Goal: Task Accomplishment & Management: Complete application form

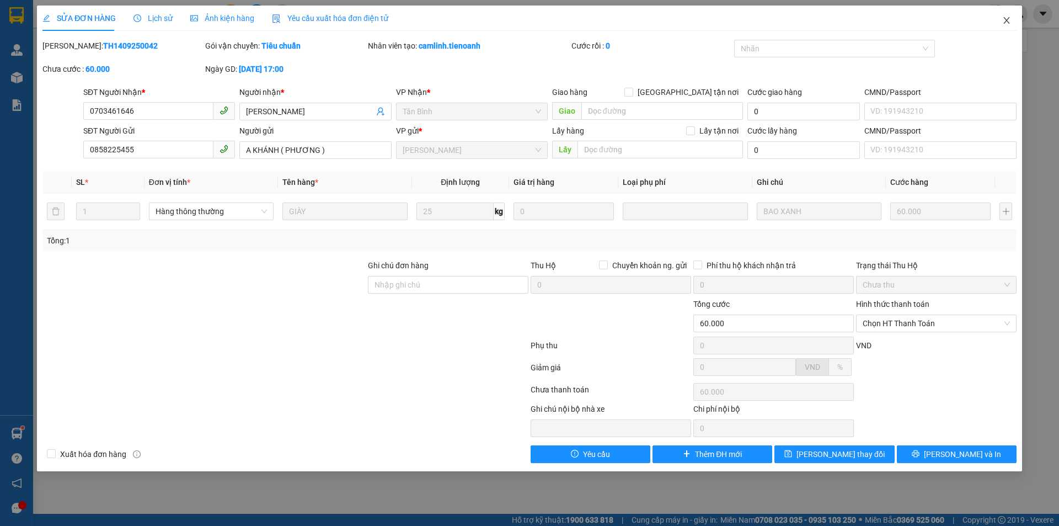
click at [1001, 23] on span "Close" at bounding box center [1007, 21] width 31 height 31
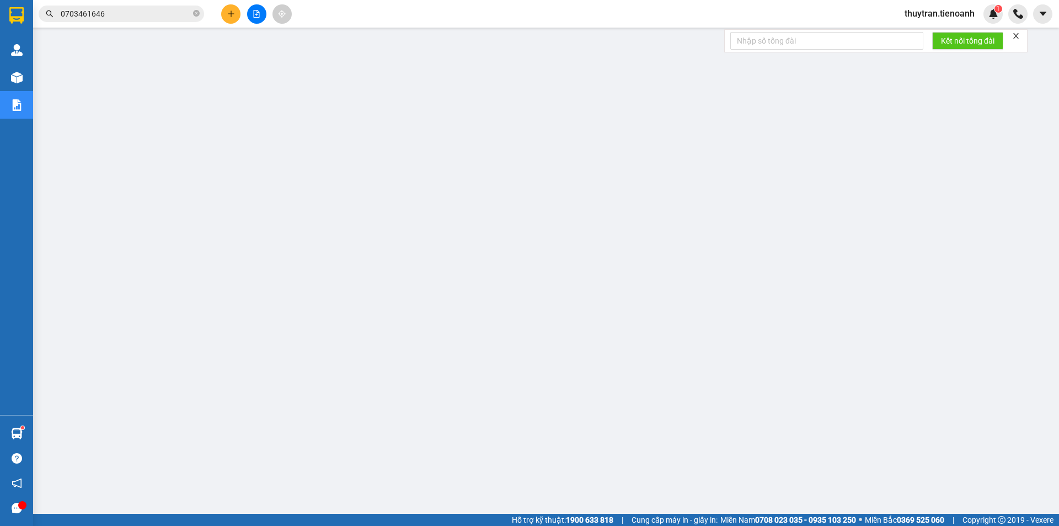
click at [216, 13] on div at bounding box center [256, 13] width 83 height 19
click at [232, 12] on icon "plus" at bounding box center [231, 14] width 8 height 8
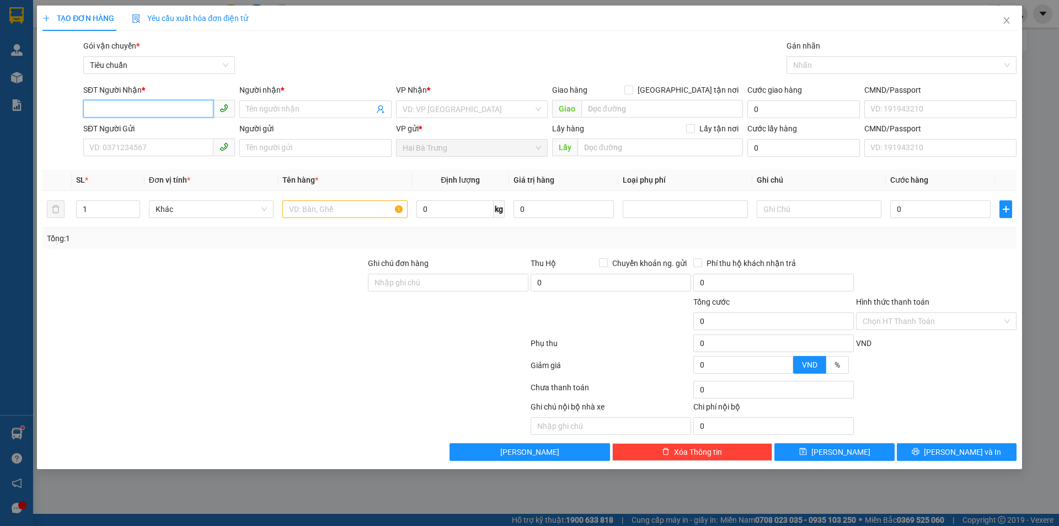
paste input "Dạ. Em gửi chị thông tin thanh toán vé ạ"
type input "Dạ. Em gửi chị thông tin thanh toán vé ạ"
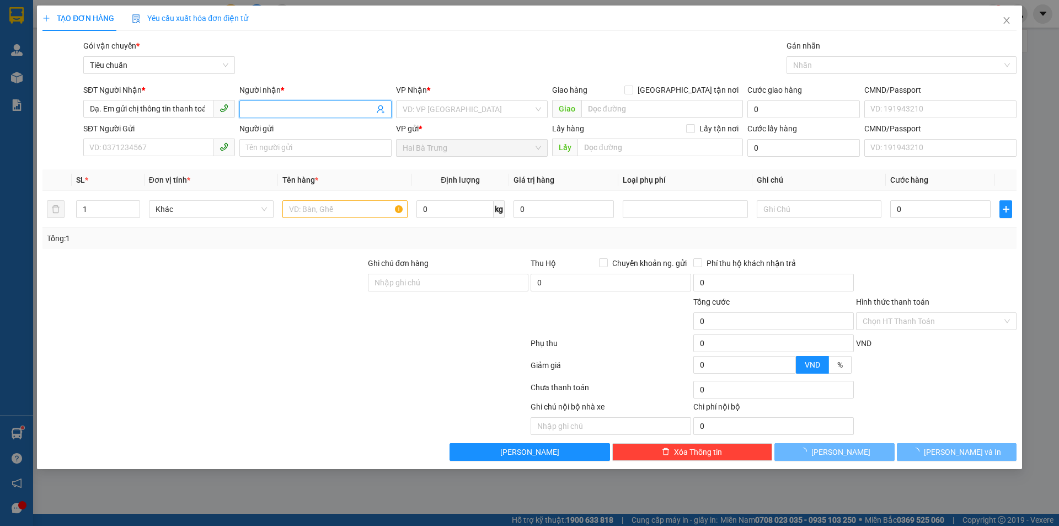
click at [294, 109] on input "Người nhận *" at bounding box center [309, 109] width 127 height 12
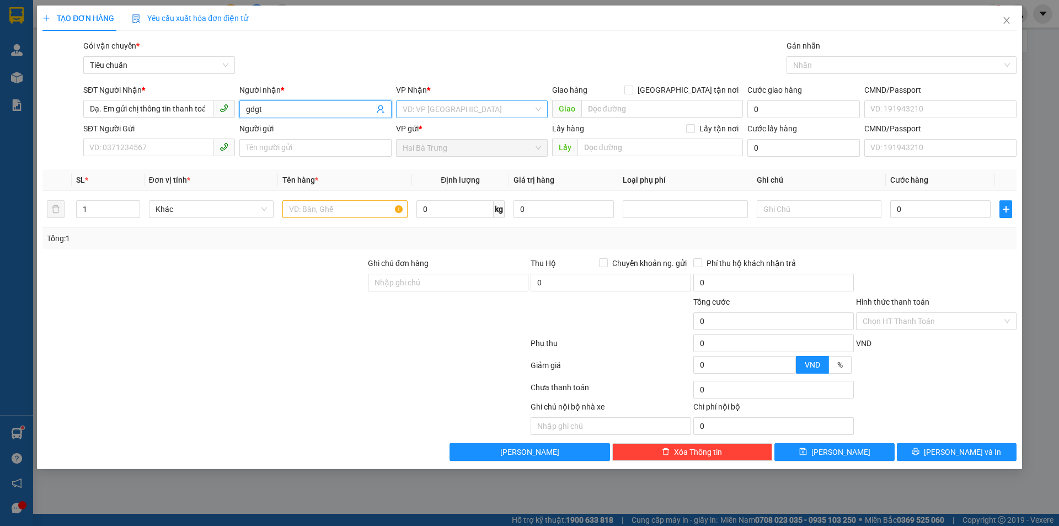
type input "gdgt"
click at [452, 116] on input "search" at bounding box center [468, 109] width 131 height 17
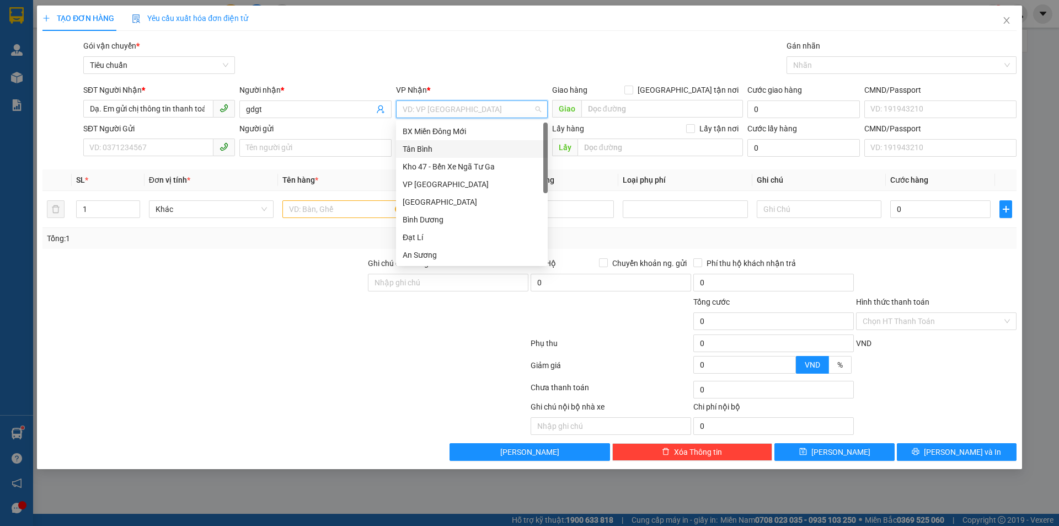
click at [419, 148] on div "Tân Bình" at bounding box center [472, 149] width 138 height 12
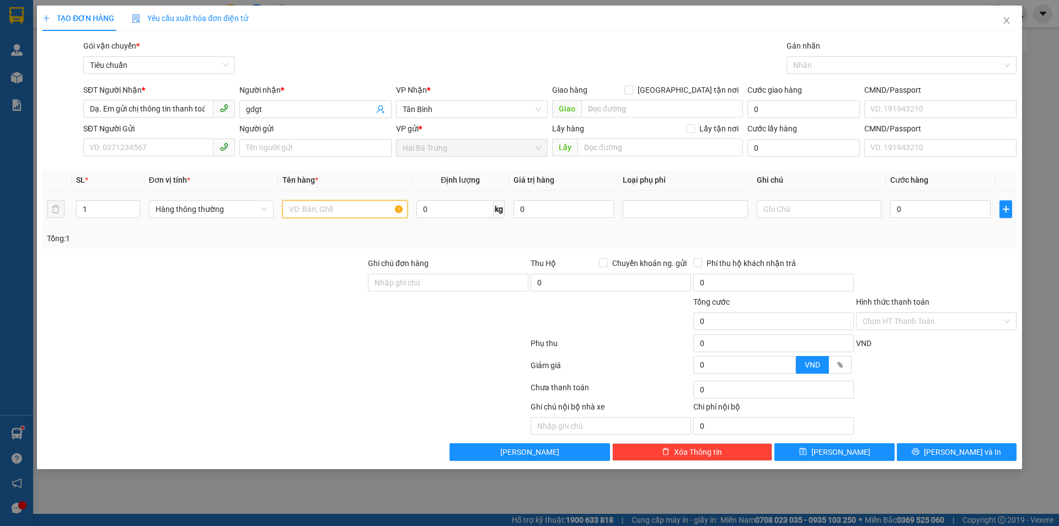
click at [303, 205] on input "text" at bounding box center [345, 209] width 125 height 18
type input "fg"
click at [434, 210] on input "0" at bounding box center [455, 209] width 77 height 18
type input "50"
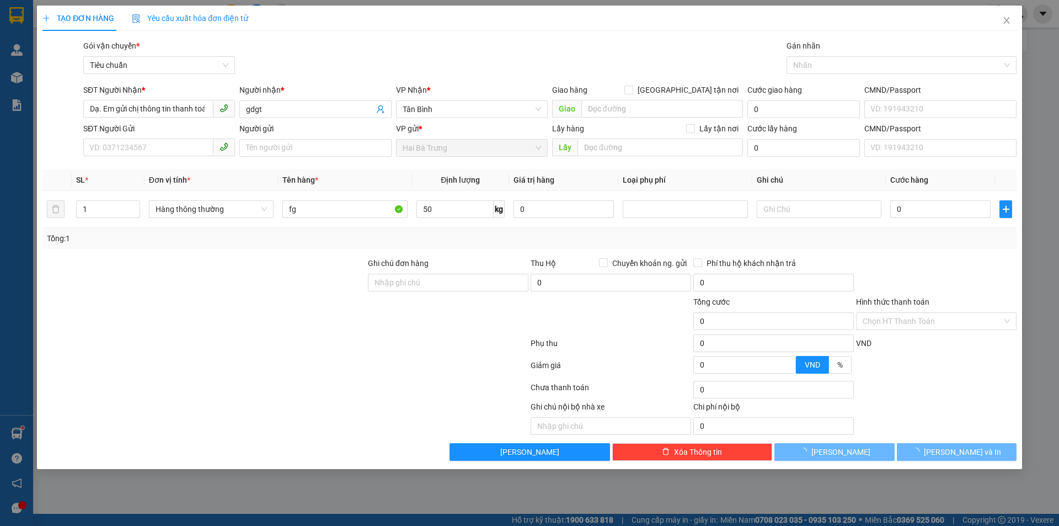
drag, startPoint x: 316, startPoint y: 396, endPoint x: 323, endPoint y: 383, distance: 14.9
click at [316, 395] on div at bounding box center [285, 390] width 488 height 22
type input "90.000"
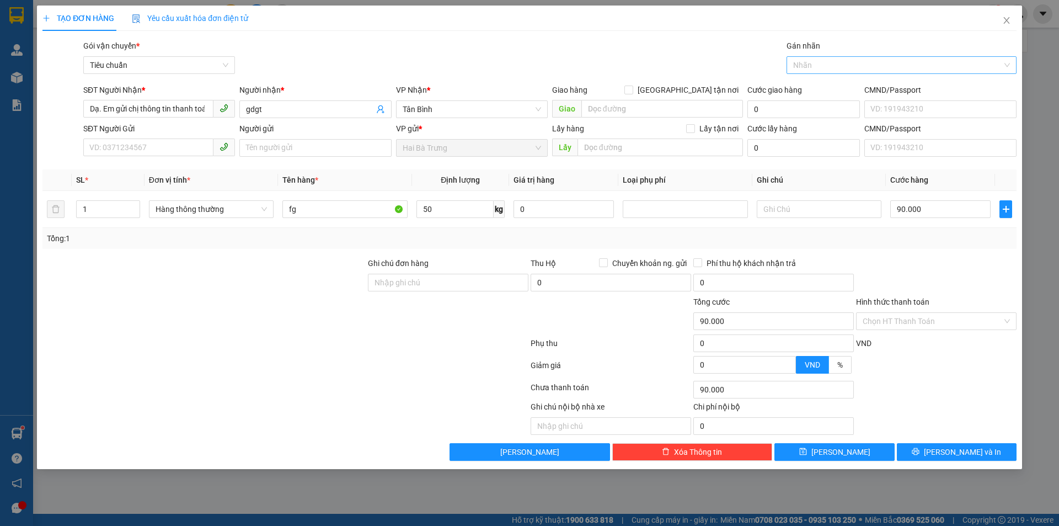
drag, startPoint x: 819, startPoint y: 66, endPoint x: 811, endPoint y: 71, distance: 9.7
click at [813, 71] on div at bounding box center [897, 64] width 214 height 13
click at [440, 212] on input "50" at bounding box center [455, 209] width 77 height 18
type input "30"
click at [369, 303] on div at bounding box center [448, 315] width 163 height 39
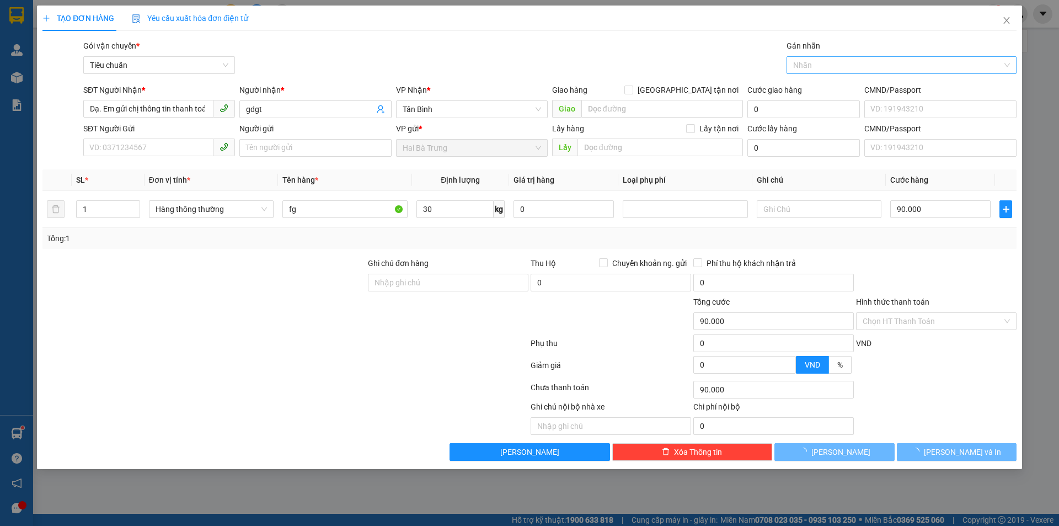
type input "65.000"
click at [810, 68] on div at bounding box center [897, 64] width 214 height 13
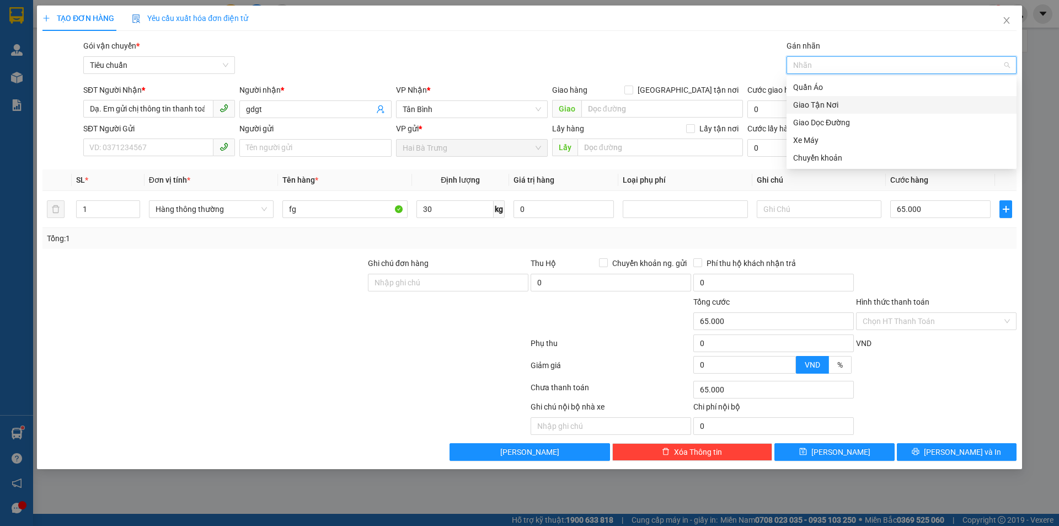
click at [830, 106] on div "Giao Tận Nơi" at bounding box center [901, 105] width 217 height 12
click at [632, 92] on input "[GEOGRAPHIC_DATA] tận nơi" at bounding box center [629, 90] width 8 height 8
checkbox input "true"
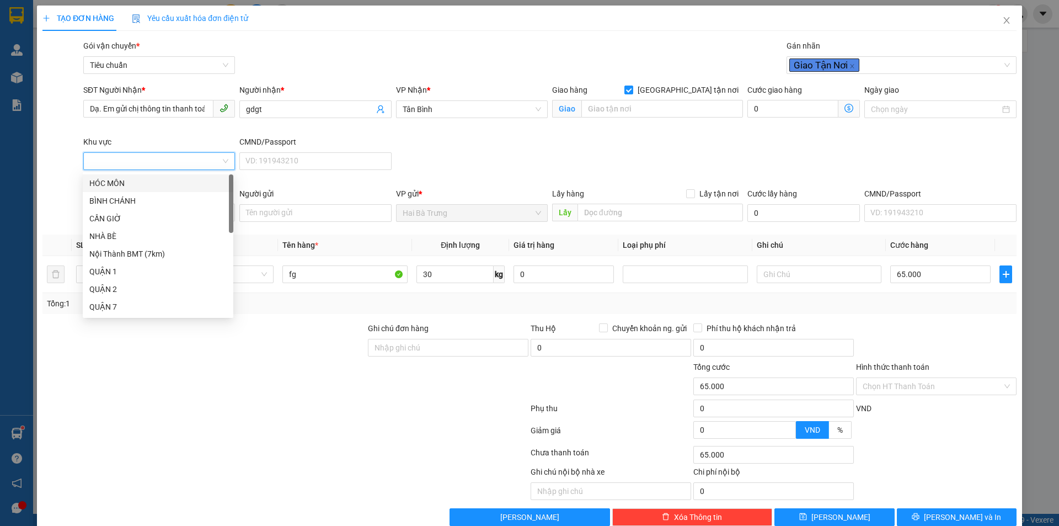
click at [121, 165] on input "Khu vực" at bounding box center [155, 161] width 131 height 17
drag, startPoint x: 120, startPoint y: 244, endPoint x: 565, endPoint y: 131, distance: 459.6
click at [120, 243] on div "BÌNH THẠNH" at bounding box center [157, 245] width 137 height 12
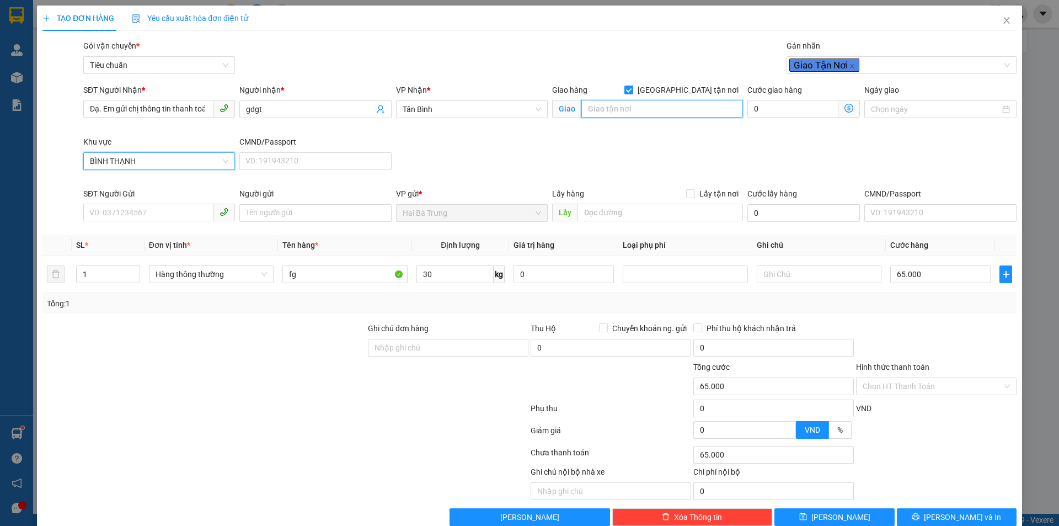
click at [616, 109] on input "search" at bounding box center [663, 109] width 162 height 18
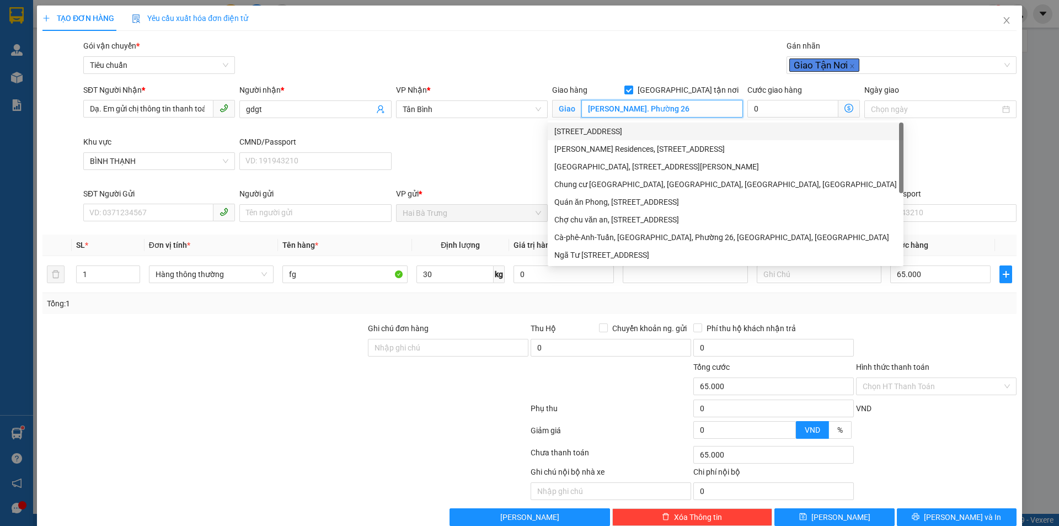
click at [642, 136] on div "[STREET_ADDRESS]" at bounding box center [726, 131] width 343 height 12
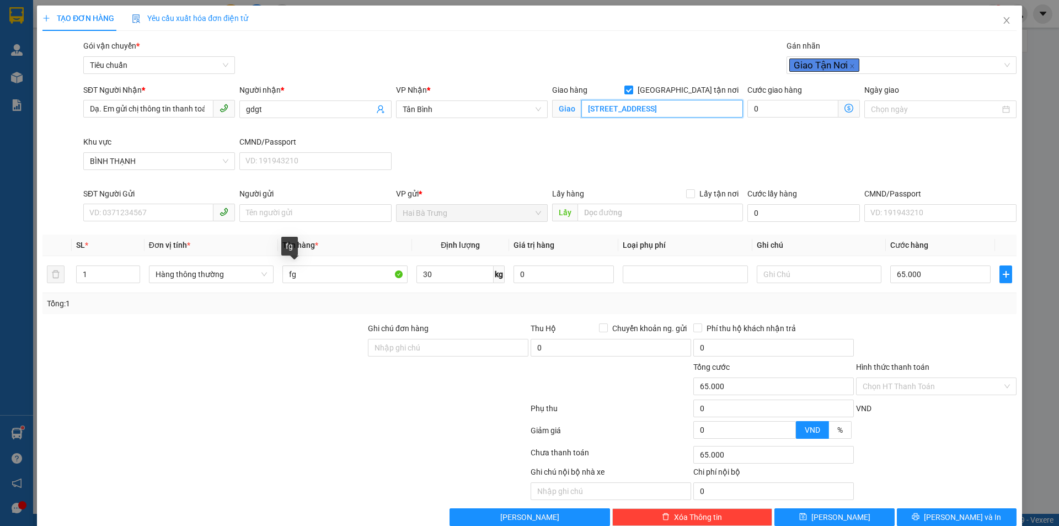
type input "[STREET_ADDRESS]"
drag, startPoint x: 290, startPoint y: 349, endPoint x: 270, endPoint y: 283, distance: 68.6
click at [290, 347] on div at bounding box center [204, 341] width 326 height 39
click at [651, 109] on input "[STREET_ADDRESS]" at bounding box center [663, 109] width 162 height 18
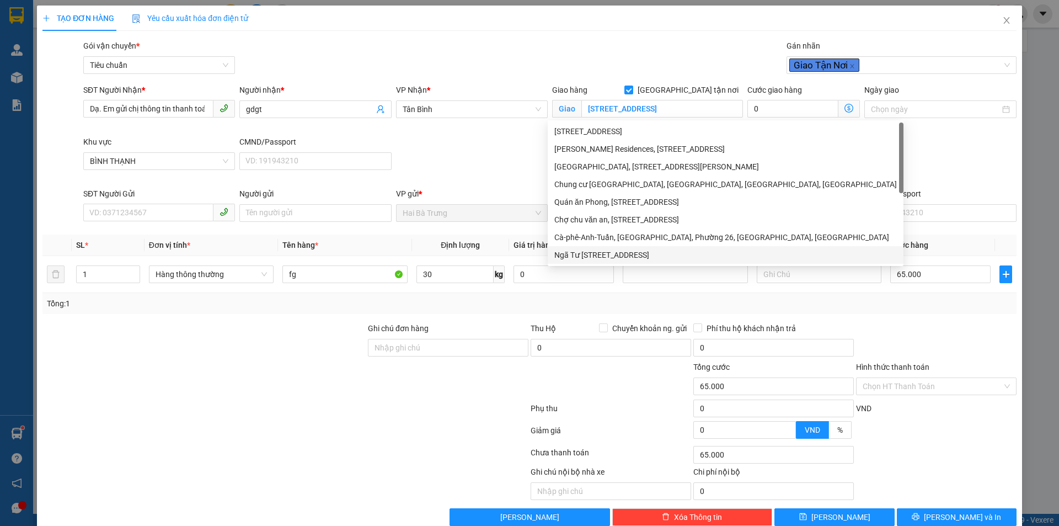
click at [979, 225] on div "CMND/Passport VD: [PASSPORT]" at bounding box center [941, 207] width 152 height 39
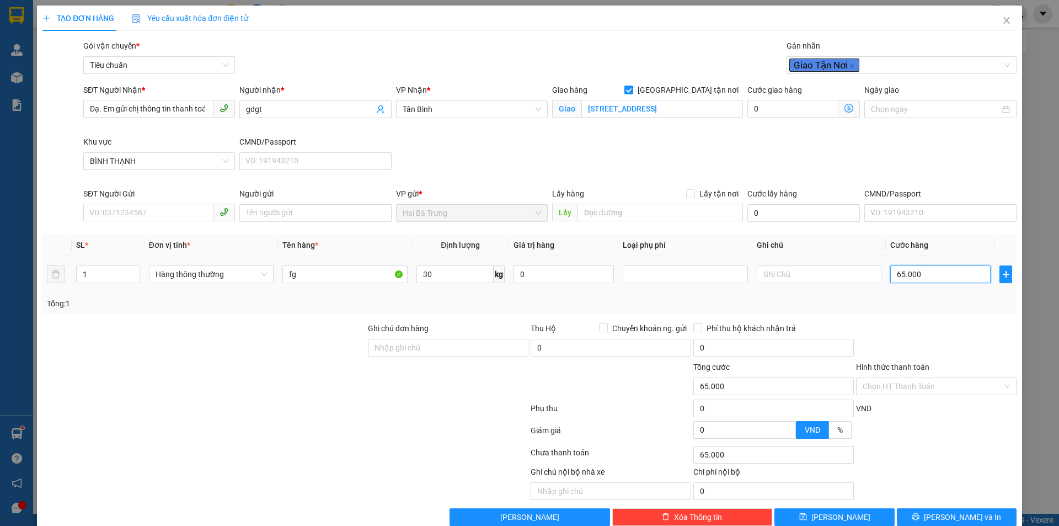
click at [939, 274] on input "65.000" at bounding box center [941, 274] width 100 height 18
type input "7"
type input "70"
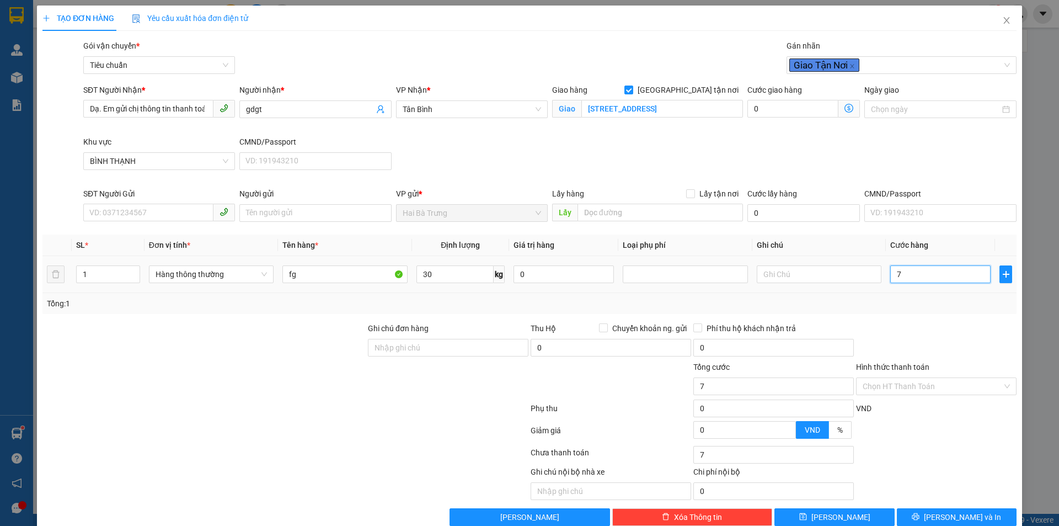
type input "70"
type input "70.000"
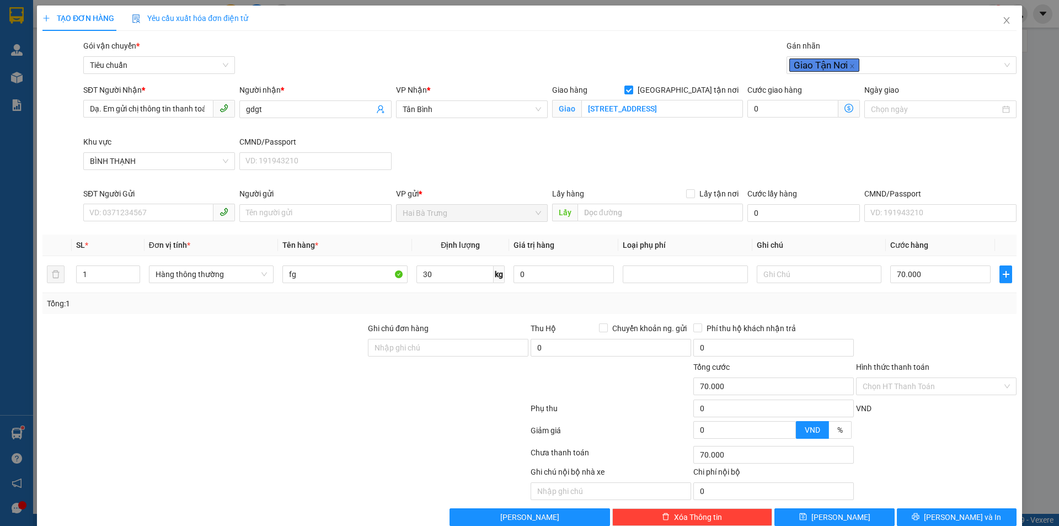
click at [262, 439] on div at bounding box center [285, 433] width 488 height 22
click at [765, 114] on input "0" at bounding box center [793, 109] width 91 height 18
click at [845, 110] on icon "dollar-circle" at bounding box center [849, 108] width 9 height 9
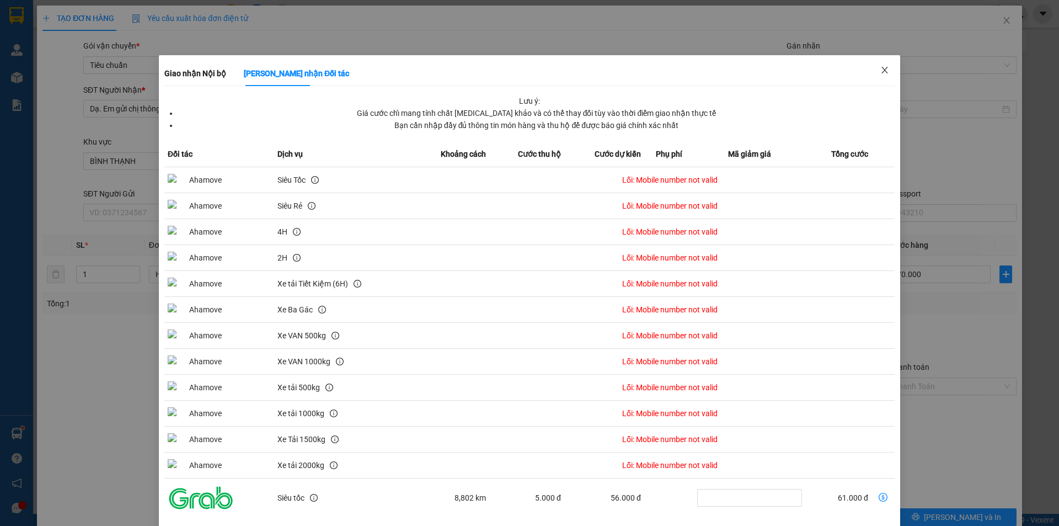
click at [882, 71] on icon "close" at bounding box center [885, 70] width 6 height 7
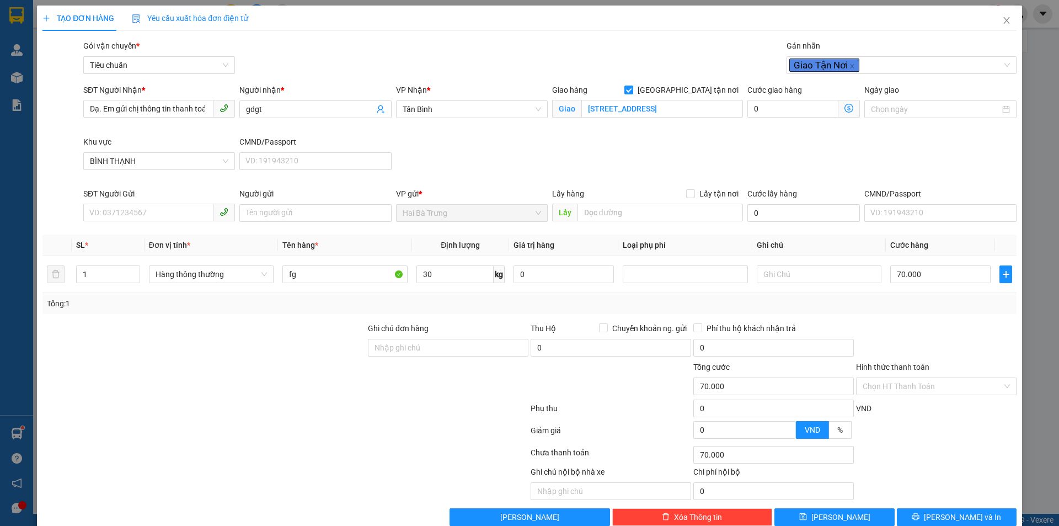
click at [430, 206] on span "Hai Bà Trưng" at bounding box center [472, 213] width 138 height 17
click at [1003, 21] on icon "close" at bounding box center [1007, 20] width 9 height 9
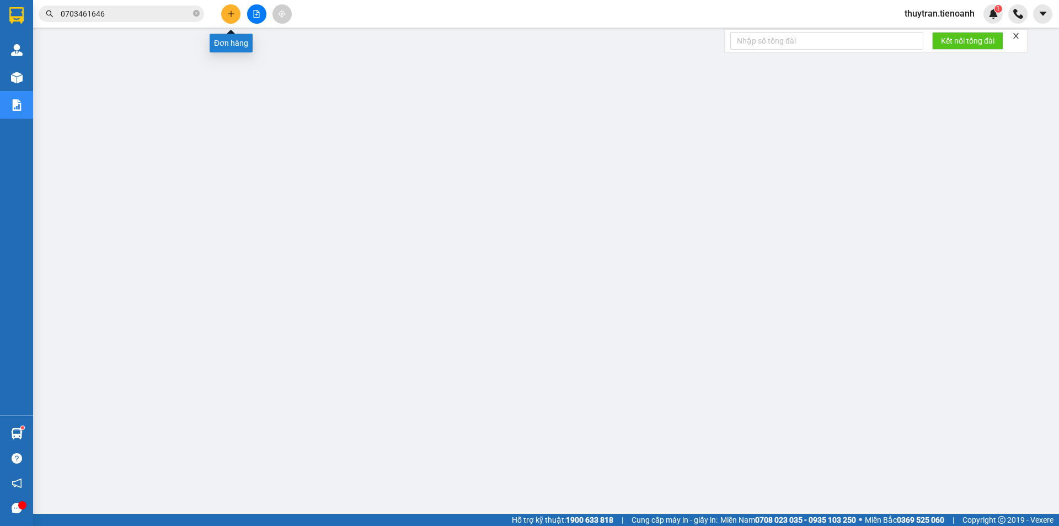
click at [229, 15] on icon "plus" at bounding box center [231, 14] width 8 height 8
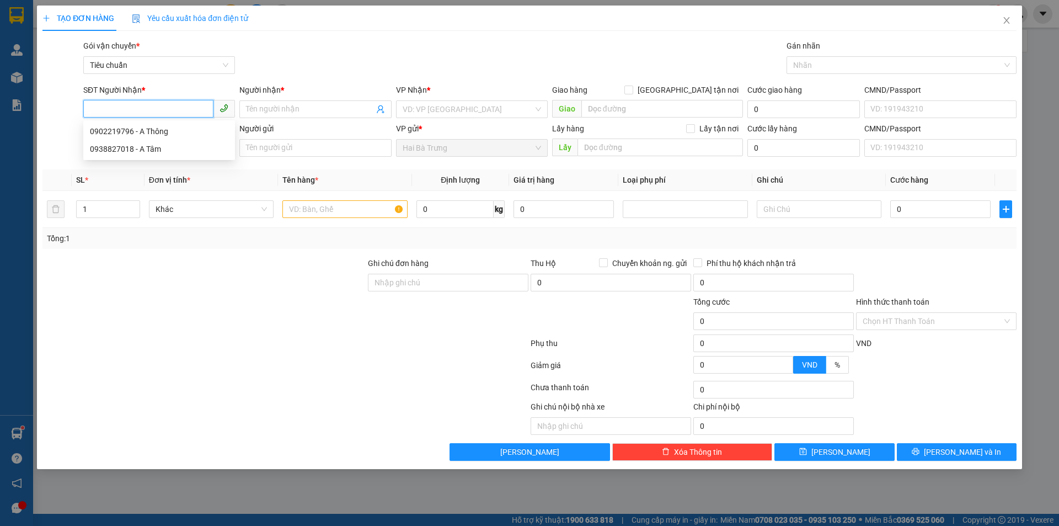
paste input "Dạ Tiến Oanh xin ghi nhận thông tin, Quý khách vui lòng chờ tin nhắn xác nhận t…"
type input "Dạ Tiến Oanh xin ghi nhận thông tin, Quý khách vui lòng chờ tin nhắn xác nhận t…"
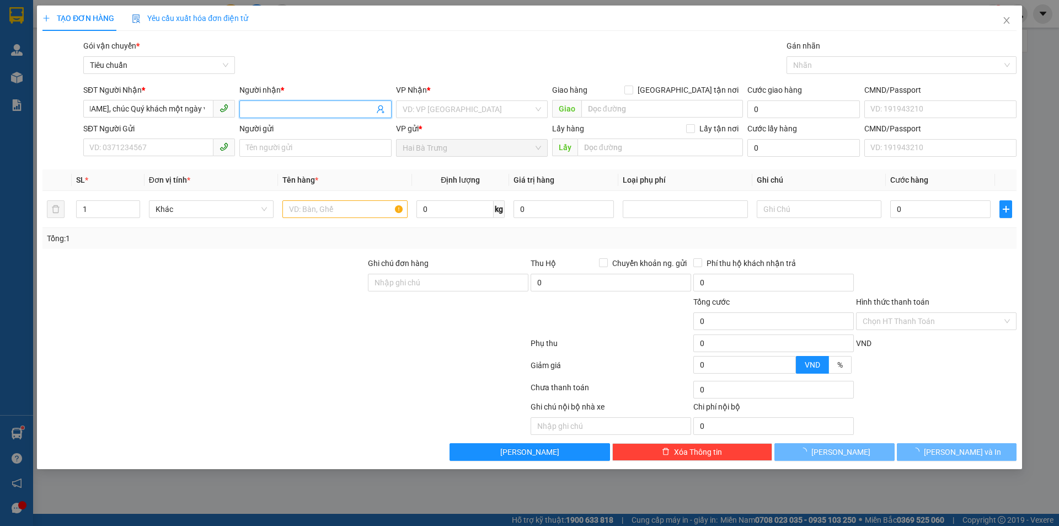
scroll to position [0, 0]
click at [295, 108] on input "Người nhận *" at bounding box center [309, 109] width 127 height 12
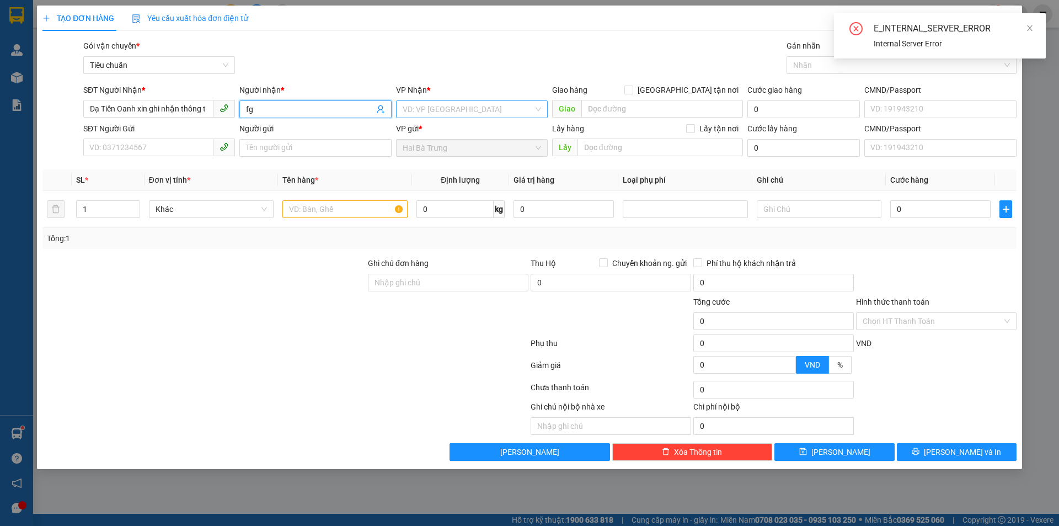
type input "fg"
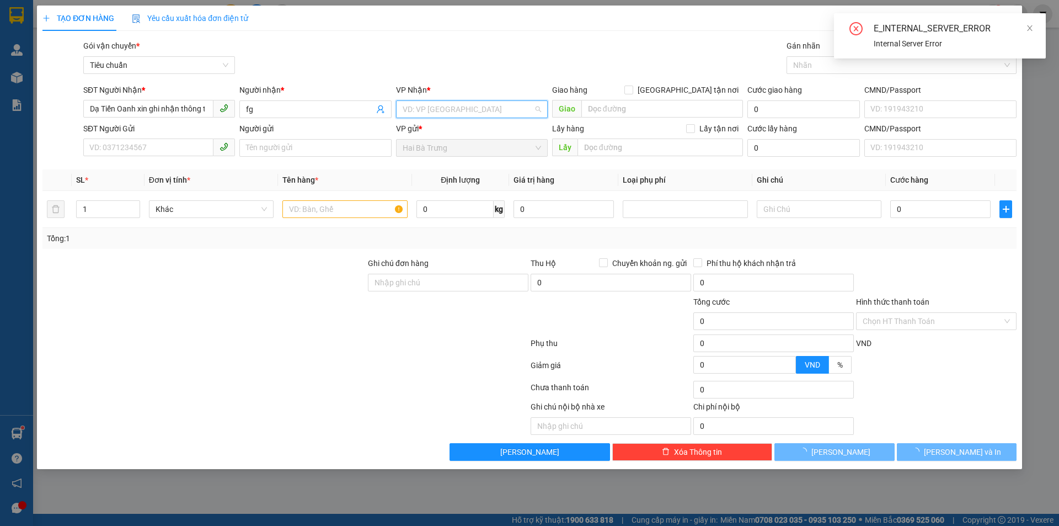
click at [429, 109] on input "search" at bounding box center [468, 109] width 131 height 17
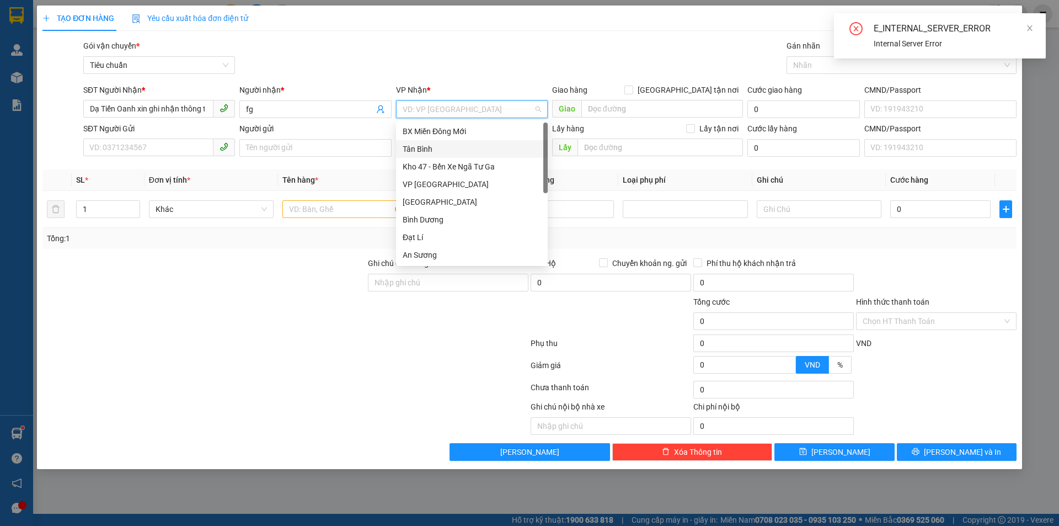
click at [426, 154] on div "Tân Bình" at bounding box center [472, 149] width 138 height 12
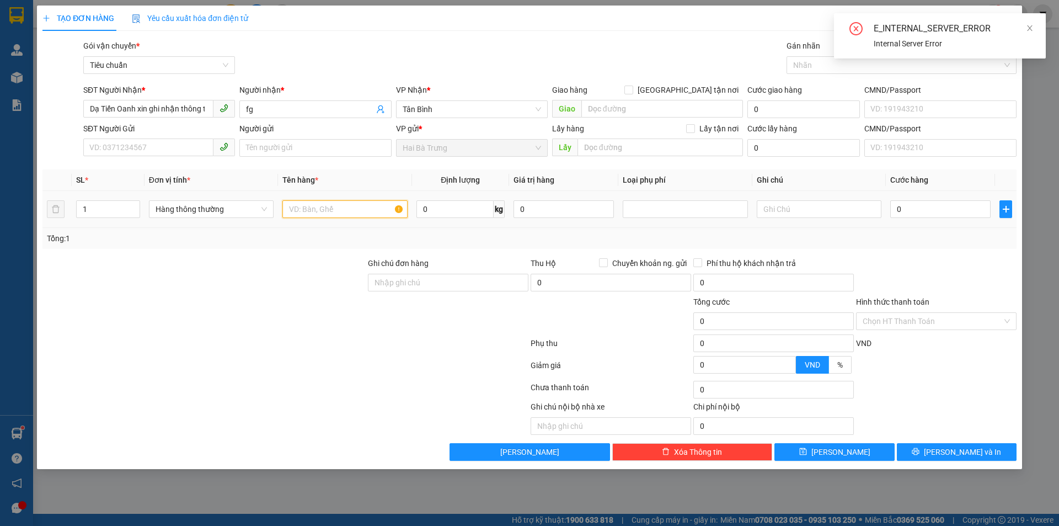
click at [308, 211] on input "text" at bounding box center [345, 209] width 125 height 18
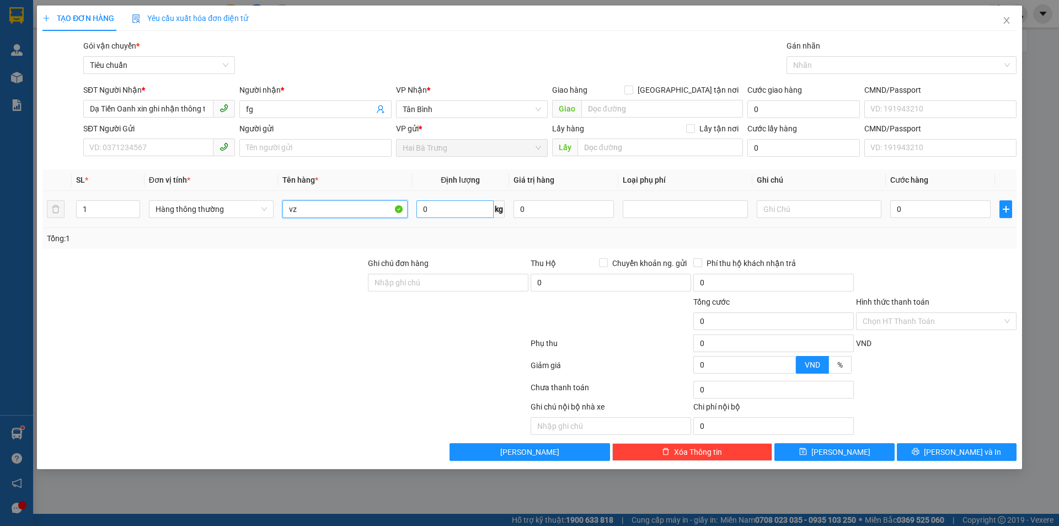
type input "vz"
click at [441, 217] on input "0" at bounding box center [455, 209] width 77 height 18
type input "40"
click at [313, 367] on div at bounding box center [285, 367] width 488 height 22
type input "80.000"
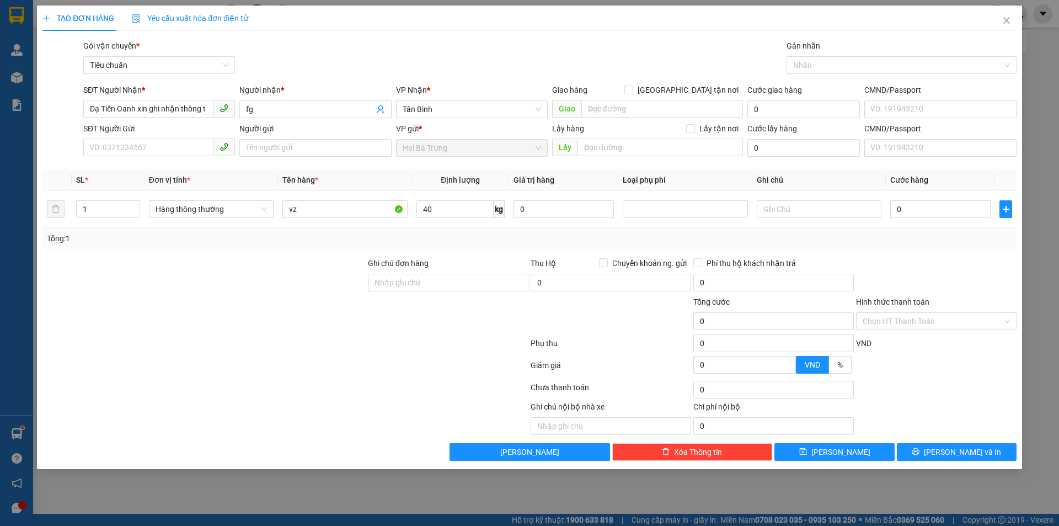
type input "80.000"
click at [1013, 21] on span "Close" at bounding box center [1007, 21] width 31 height 31
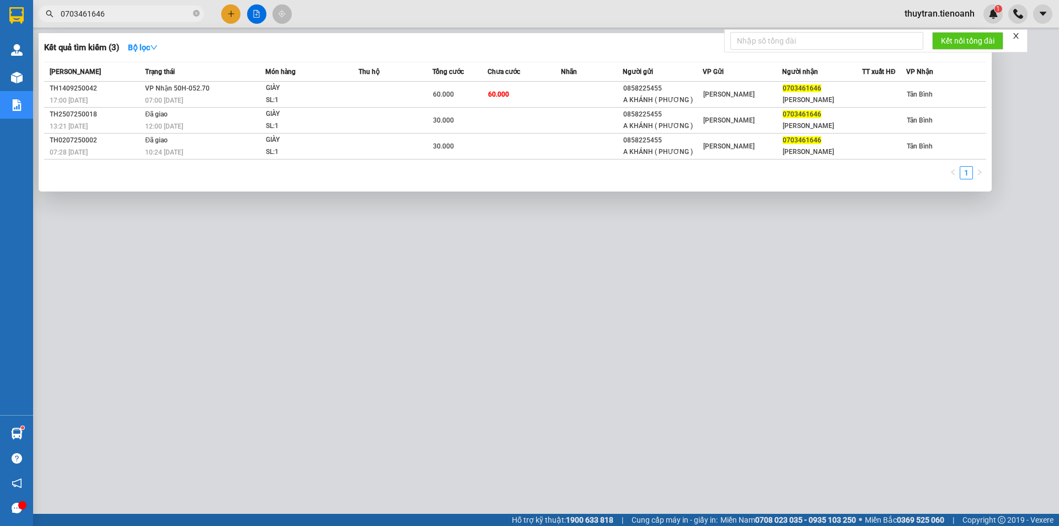
click at [121, 15] on input "0703461646" at bounding box center [126, 14] width 130 height 12
paste input "376774008"
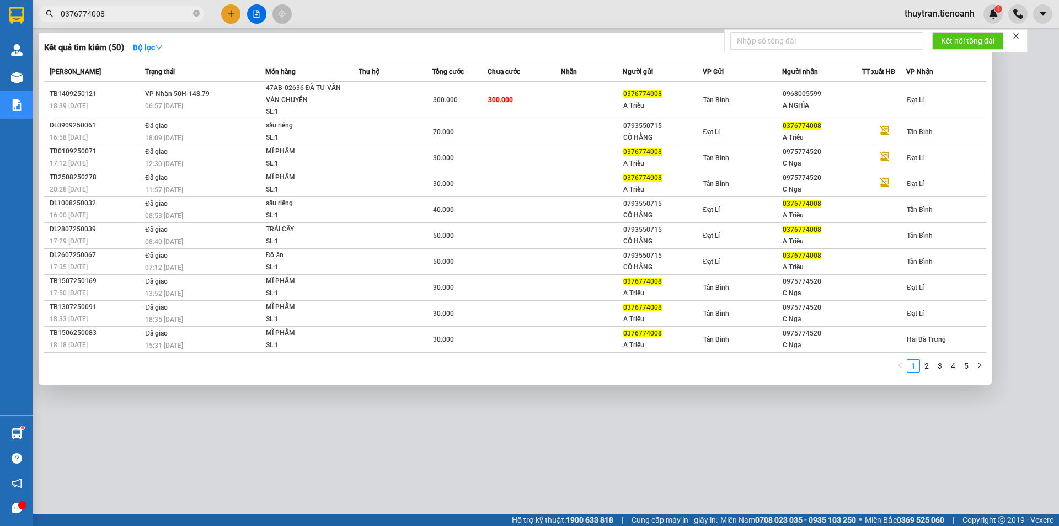
click at [116, 13] on input "0376774008" at bounding box center [126, 14] width 130 height 12
click at [117, 13] on input "0376774008" at bounding box center [126, 14] width 130 height 12
paste input "946950767"
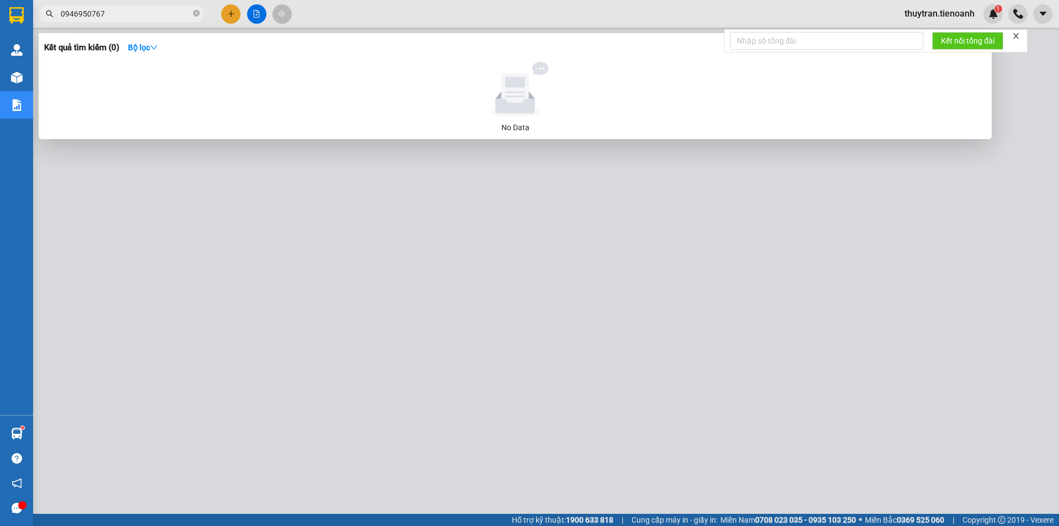
type input "0946950767"
